Goal: Check status: Check status

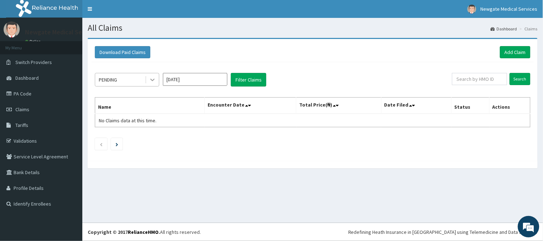
click at [150, 77] on icon at bounding box center [152, 79] width 7 height 7
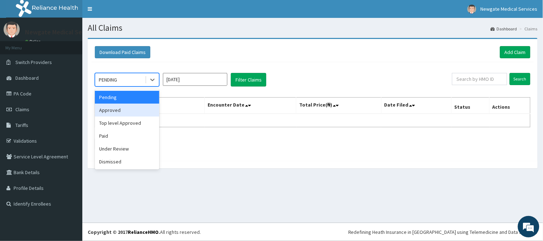
click at [140, 106] on div "Approved" at bounding box center [127, 110] width 64 height 13
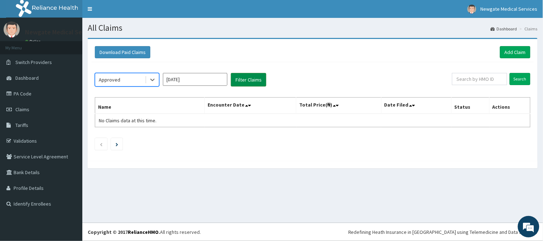
click at [262, 78] on button "Filter Claims" at bounding box center [248, 80] width 35 height 14
click at [250, 79] on button "Filter Claims" at bounding box center [248, 80] width 35 height 14
click at [517, 80] on input "Search" at bounding box center [520, 79] width 21 height 12
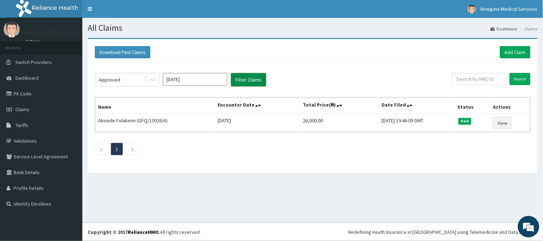
click at [236, 79] on button "Filter Claims" at bounding box center [248, 80] width 35 height 14
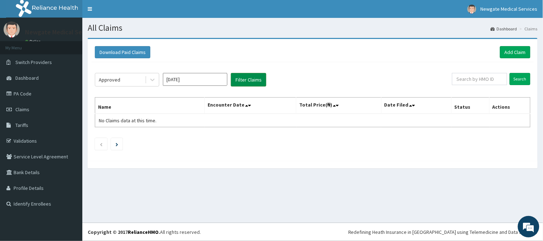
click at [236, 79] on button "Filter Claims" at bounding box center [248, 80] width 35 height 14
click at [515, 81] on input "Search" at bounding box center [520, 79] width 21 height 12
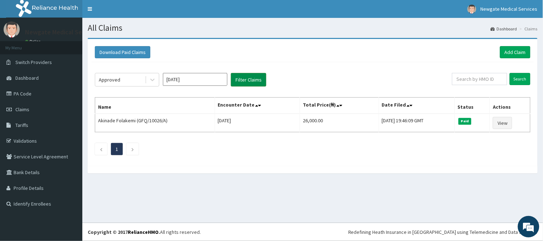
click at [237, 79] on button "Filter Claims" at bounding box center [248, 80] width 35 height 14
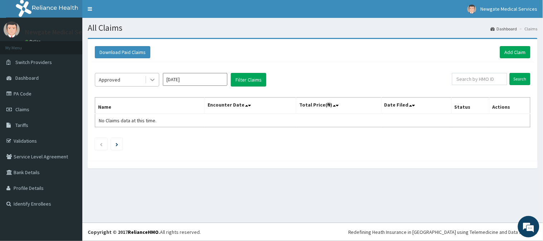
click at [150, 79] on icon at bounding box center [152, 79] width 7 height 7
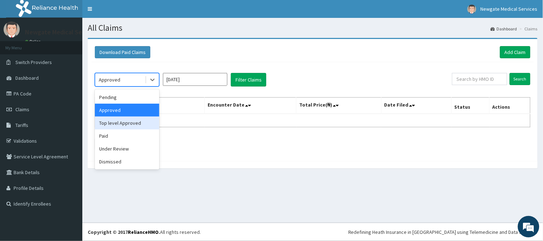
click at [138, 122] on div "Top level Approved" at bounding box center [127, 123] width 64 height 13
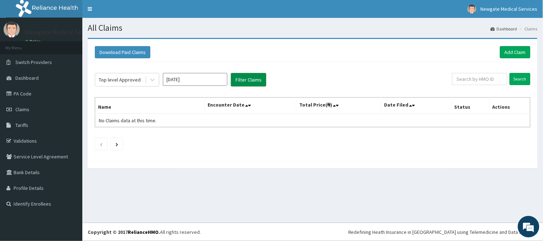
click at [243, 81] on button "Filter Claims" at bounding box center [248, 80] width 35 height 14
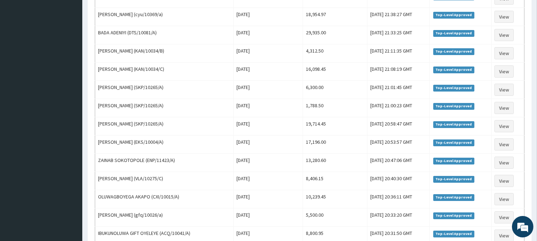
scroll to position [278, 0]
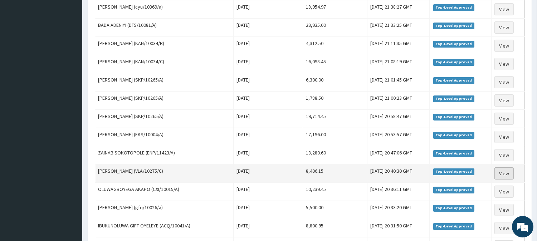
click at [501, 176] on link "View" at bounding box center [504, 173] width 19 height 12
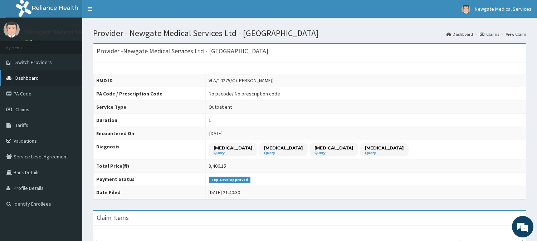
click at [17, 77] on span "Dashboard" at bounding box center [26, 78] width 23 height 6
